Goal: Information Seeking & Learning: Learn about a topic

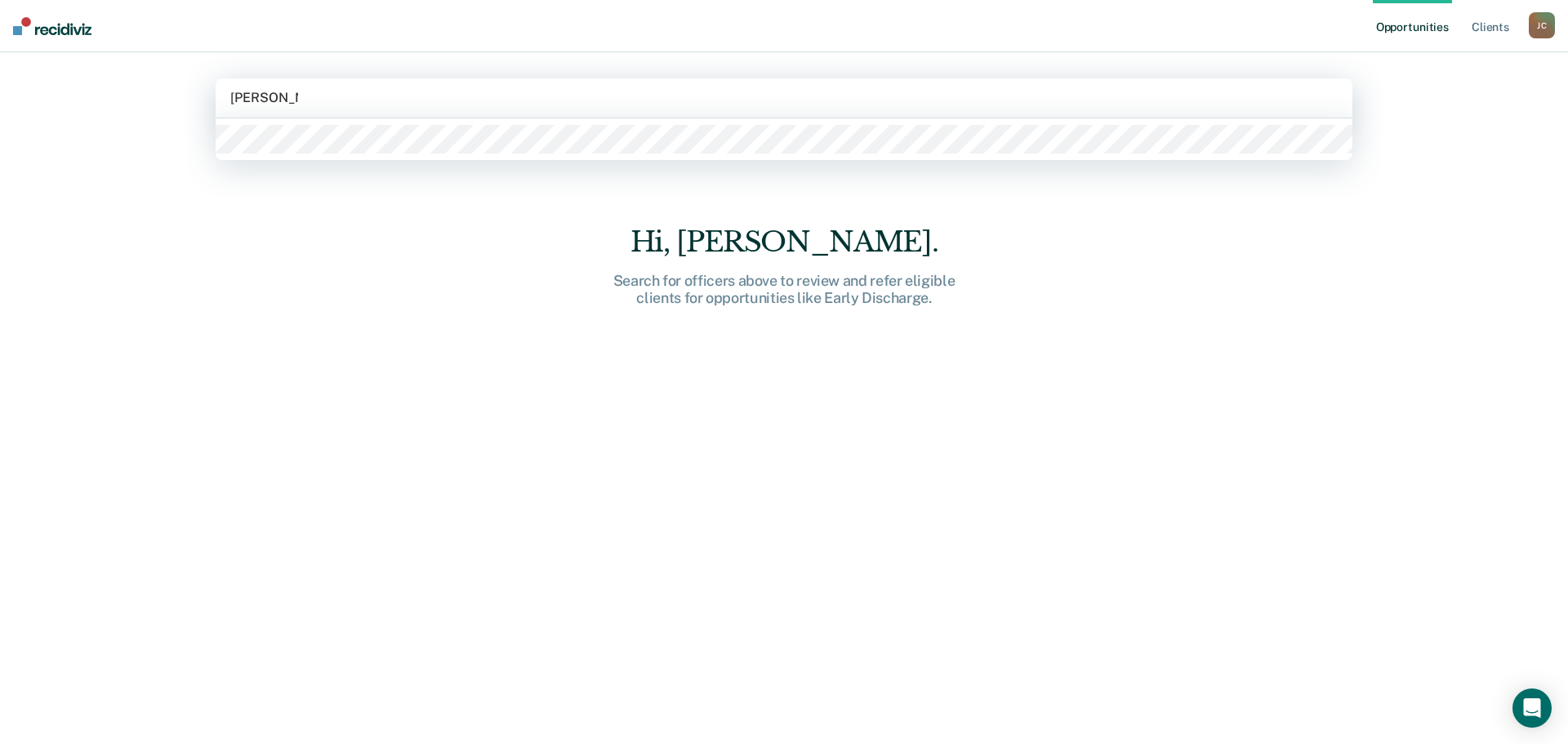
type input "[PERSON_NAME]"
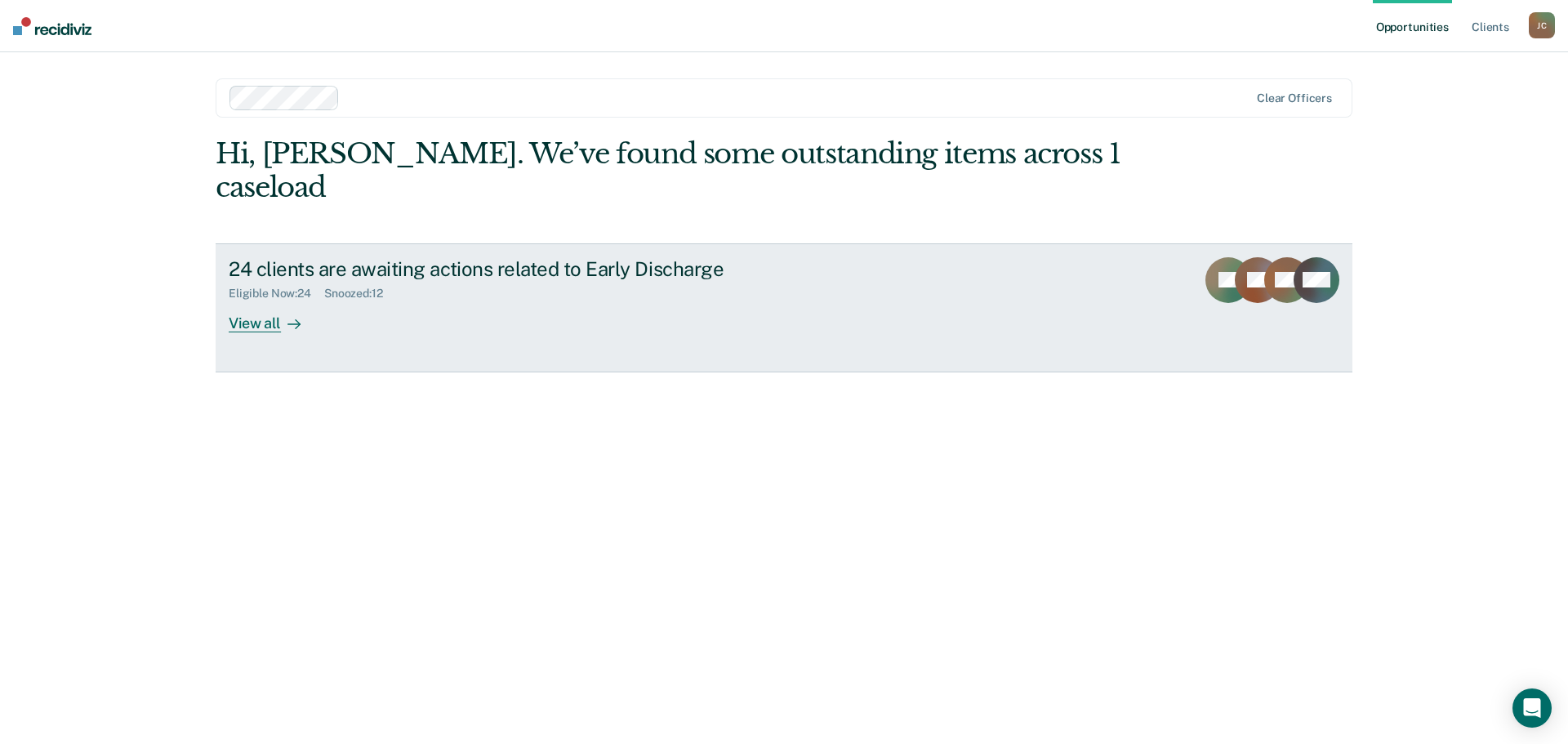
click at [261, 301] on div "View all" at bounding box center [275, 316] width 92 height 32
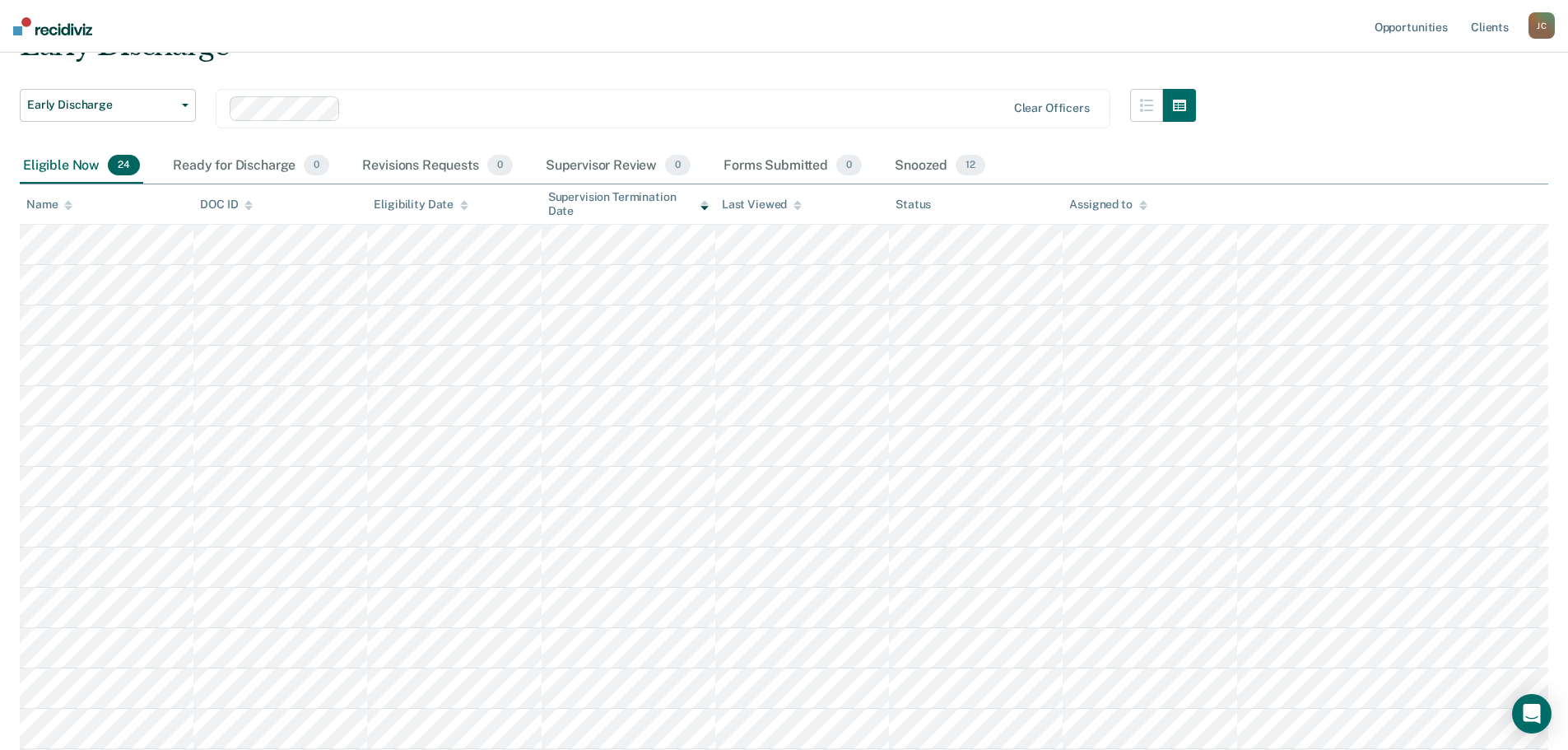
scroll to position [82, 0]
